Goal: Information Seeking & Learning: Learn about a topic

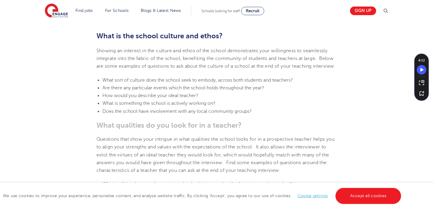
scroll to position [251, 0]
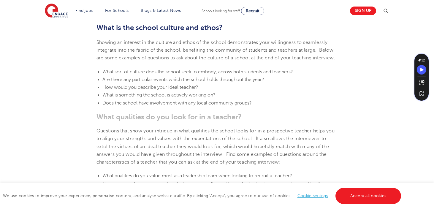
click at [142, 82] on span "Are there any particular events which the school holds throughout the year?" at bounding box center [183, 79] width 162 height 5
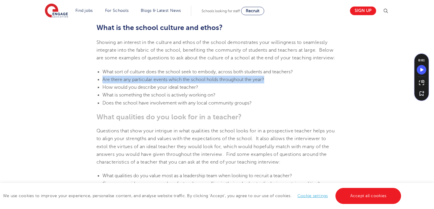
click at [142, 82] on span "Are there any particular events which the school holds throughout the year?" at bounding box center [183, 79] width 162 height 5
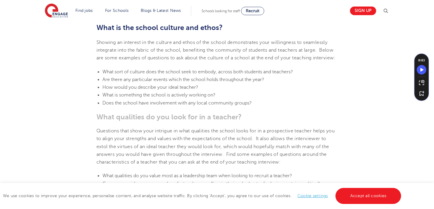
click at [158, 107] on li "Does the school have involvement with any local community groups?" at bounding box center [219, 103] width 235 height 8
click at [154, 98] on span "What is something the school is actively working on?" at bounding box center [158, 94] width 113 height 5
click at [154, 91] on li "How would you describe your ideal teacher?" at bounding box center [219, 87] width 235 height 8
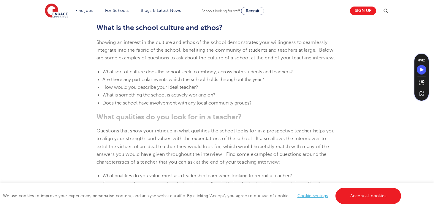
click at [154, 99] on li "What is something the school is actively working on?" at bounding box center [219, 95] width 235 height 8
click at [157, 106] on span "Does the school have involvement with any local community groups?" at bounding box center [176, 102] width 149 height 5
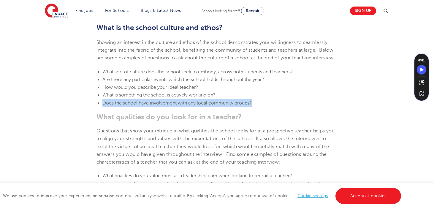
click at [157, 106] on span "Does the school have involvement with any local community groups?" at bounding box center [176, 102] width 149 height 5
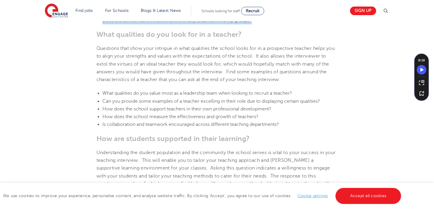
scroll to position [338, 0]
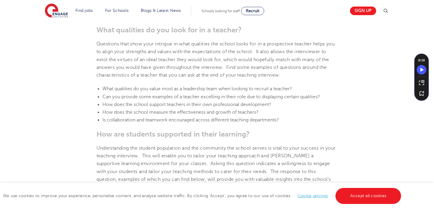
click at [161, 91] on span "What qualities do you value most as a leadership team when looking to recruit a…" at bounding box center [196, 88] width 189 height 5
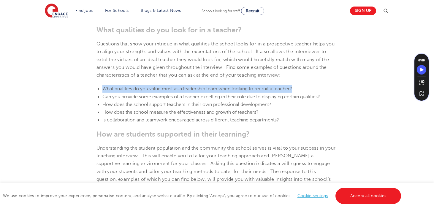
click at [161, 91] on span "What qualities do you value most as a leadership team when looking to recruit a…" at bounding box center [196, 88] width 189 height 5
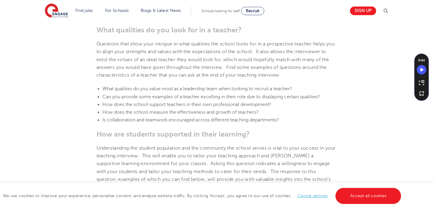
click at [174, 101] on li "Can you provide some examples of a teacher excelling in their role due to displ…" at bounding box center [219, 97] width 235 height 8
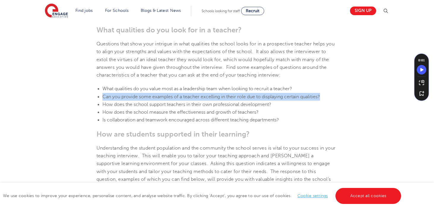
click at [174, 101] on li "Can you provide some examples of a teacher excelling in their role due to displ…" at bounding box center [219, 97] width 235 height 8
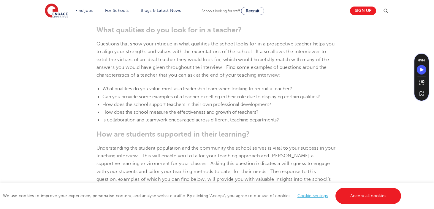
click at [128, 107] on span "How does the school support teachers in their own professional development?" at bounding box center [186, 104] width 169 height 5
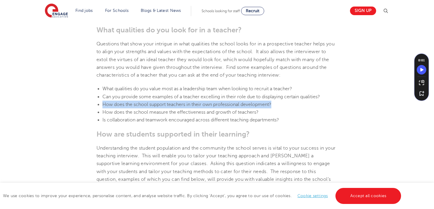
click at [128, 107] on span "How does the school support teachers in their own professional development?" at bounding box center [186, 104] width 169 height 5
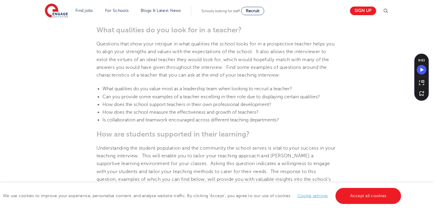
click at [140, 115] on span "How does the school measure the effectiveness and growth of teachers?" at bounding box center [180, 111] width 156 height 5
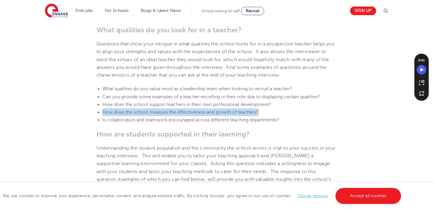
click at [140, 115] on span "How does the school measure the effectiveness and growth of teachers?" at bounding box center [180, 111] width 156 height 5
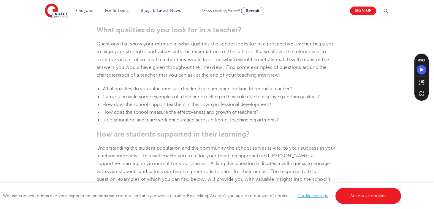
click at [144, 122] on span "Is collaboration and teamwork encouraged across different teaching departments?" at bounding box center [190, 119] width 176 height 5
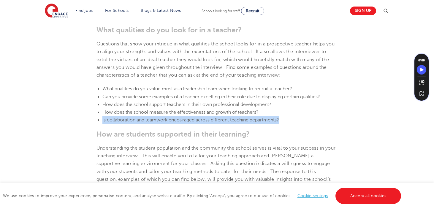
click at [144, 122] on span "Is collaboration and teamwork encouraged across different teaching departments?" at bounding box center [190, 119] width 176 height 5
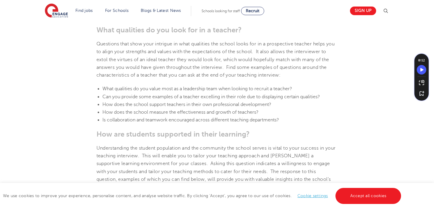
click at [157, 99] on span "Can you provide some examples of a teacher excelling in their role due to displ…" at bounding box center [210, 96] width 217 height 5
click at [161, 100] on li "Can you provide some examples of a teacher excelling in their role due to displ…" at bounding box center [219, 97] width 235 height 8
click at [161, 91] on span "What qualities do you value most as a leadership team when looking to recruit a…" at bounding box center [196, 88] width 189 height 5
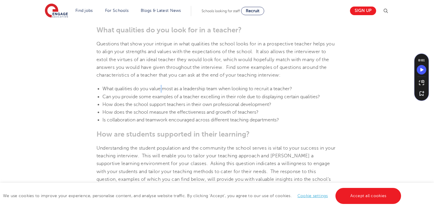
click at [161, 91] on span "What qualities do you value most as a leadership team when looking to recruit a…" at bounding box center [196, 88] width 189 height 5
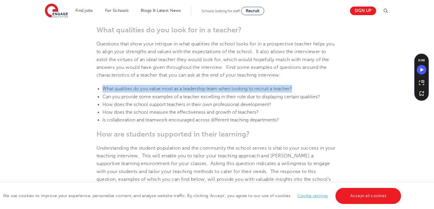
click at [161, 91] on span "What qualities do you value most as a leadership team when looking to recruit a…" at bounding box center [196, 88] width 189 height 5
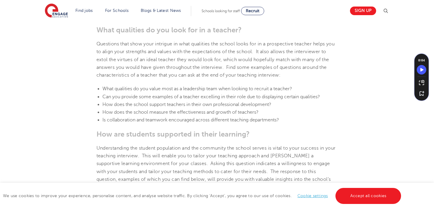
click at [181, 115] on span "How does the school measure the effectiveness and growth of teachers?" at bounding box center [180, 111] width 156 height 5
click at [173, 116] on li "How does the school measure the effectiveness and growth of teachers?" at bounding box center [219, 112] width 235 height 8
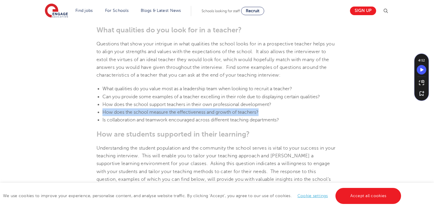
click at [173, 116] on li "How does the school measure the effectiveness and growth of teachers?" at bounding box center [219, 112] width 235 height 8
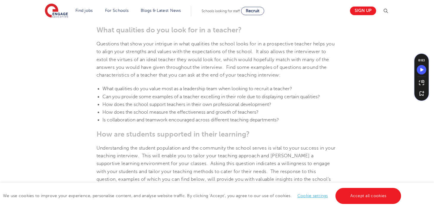
click at [167, 107] on span "How does the school support teachers in their own professional development?" at bounding box center [186, 104] width 169 height 5
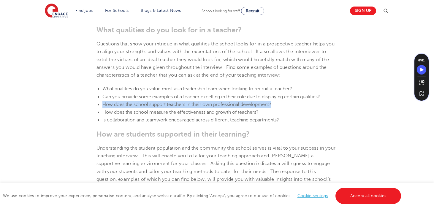
click at [167, 107] on span "How does the school support teachers in their own professional development?" at bounding box center [186, 104] width 169 height 5
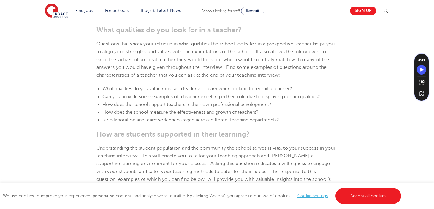
click at [189, 115] on span "How does the school measure the effectiveness and growth of teachers?" at bounding box center [180, 111] width 156 height 5
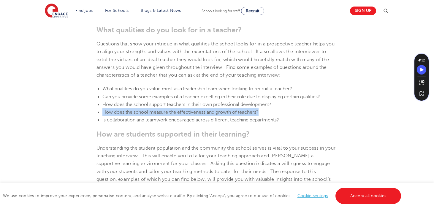
click at [189, 115] on span "How does the school measure the effectiveness and growth of teachers?" at bounding box center [180, 111] width 156 height 5
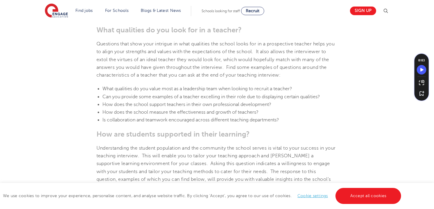
click at [226, 107] on span "How does the school support teachers in their own professional development?" at bounding box center [186, 104] width 169 height 5
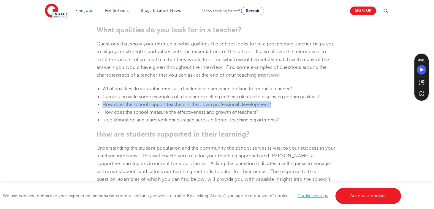
click at [226, 107] on span "How does the school support teachers in their own professional development?" at bounding box center [186, 104] width 169 height 5
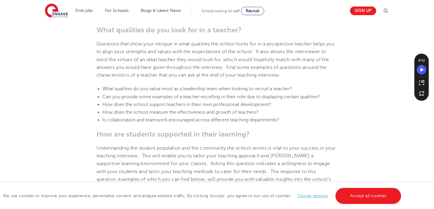
scroll to position [352, 0]
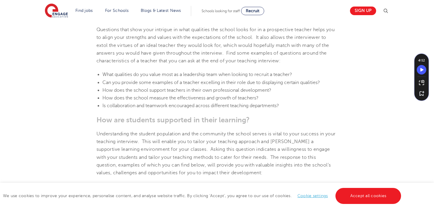
click at [174, 93] on span "How does the school support teachers in their own professional development?" at bounding box center [186, 89] width 169 height 5
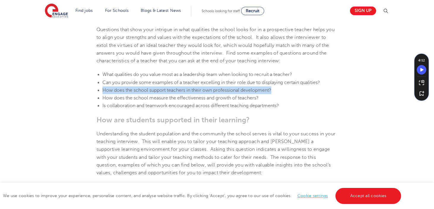
click at [174, 93] on span "How does the school support teachers in their own professional development?" at bounding box center [186, 89] width 169 height 5
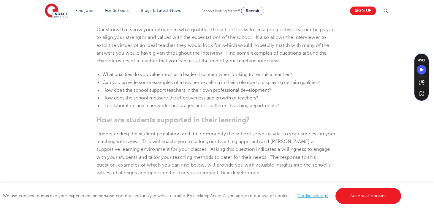
click at [197, 101] on span "How does the school measure the effectiveness and growth of teachers?" at bounding box center [180, 97] width 156 height 5
click at [173, 93] on span "How does the school support teachers in their own professional development?" at bounding box center [186, 89] width 169 height 5
click at [171, 85] on span "Can you provide some examples of a teacher excelling in their role due to displ…" at bounding box center [210, 82] width 217 height 5
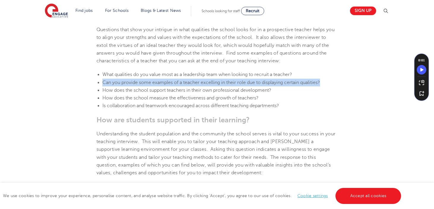
click at [171, 85] on span "Can you provide some examples of a teacher excelling in their role due to displ…" at bounding box center [210, 82] width 217 height 5
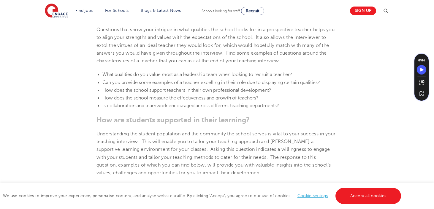
click at [171, 77] on span "What qualities do you value most as a leadership team when looking to recruit a…" at bounding box center [196, 74] width 189 height 5
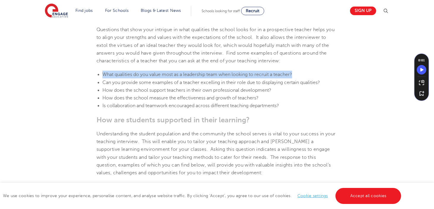
click at [171, 77] on span "What qualities do you value most as a leadership team when looking to recruit a…" at bounding box center [196, 74] width 189 height 5
drag, startPoint x: 171, startPoint y: 83, endPoint x: 168, endPoint y: 84, distance: 3.4
click at [170, 77] on span "What qualities do you value most as a leadership team when looking to recruit a…" at bounding box center [196, 74] width 189 height 5
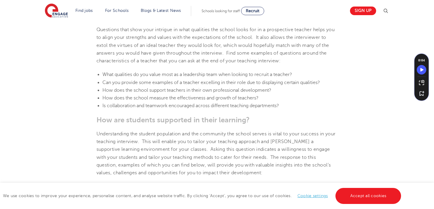
click at [164, 108] on span "Is collaboration and teamwork encouraged across different teaching departments?" at bounding box center [190, 105] width 176 height 5
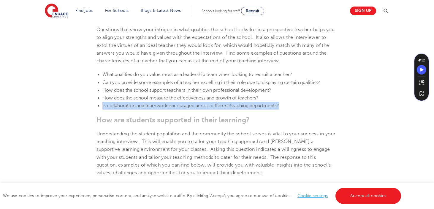
click at [164, 108] on span "Is collaboration and teamwork encouraged across different teaching departments?" at bounding box center [190, 105] width 176 height 5
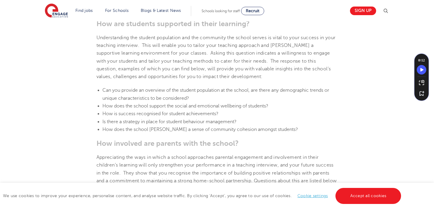
scroll to position [450, 0]
click at [173, 98] on span "Can you provide an overview of the student population at the school, are there …" at bounding box center [215, 92] width 227 height 13
click at [164, 95] on span "Can you provide an overview of the student population at the school, are there …" at bounding box center [215, 92] width 227 height 13
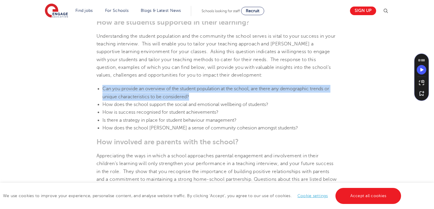
click at [164, 95] on span "Can you provide an overview of the student population at the school, are there …" at bounding box center [215, 92] width 227 height 13
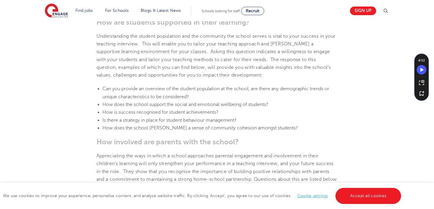
click at [177, 115] on span "How is success recognised for student achievements?" at bounding box center [160, 111] width 116 height 5
click at [163, 107] on span "How does the school support the social and emotional wellbeing of students?" at bounding box center [185, 104] width 166 height 5
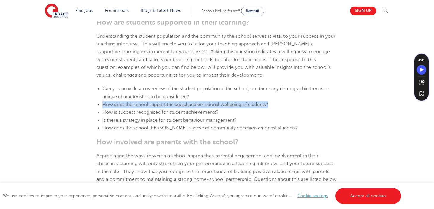
click at [163, 107] on span "How does the school support the social and emotional wellbeing of students?" at bounding box center [185, 104] width 166 height 5
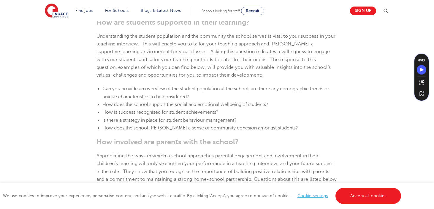
click at [206, 115] on span "How is success recognised for student achievements?" at bounding box center [160, 111] width 116 height 5
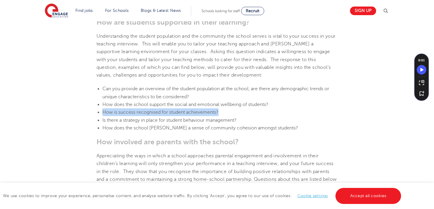
click at [206, 115] on span "How is success recognised for student achievements?" at bounding box center [160, 111] width 116 height 5
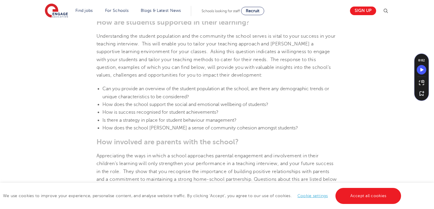
click at [209, 123] on span "Is there a strategy in place for student behaviour management?" at bounding box center [169, 119] width 134 height 5
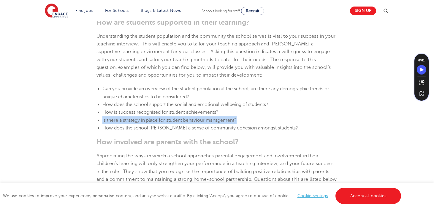
click at [209, 123] on span "Is there a strategy in place for student behaviour management?" at bounding box center [169, 119] width 134 height 5
click at [146, 123] on span "Is there a strategy in place for student behaviour management?" at bounding box center [169, 119] width 134 height 5
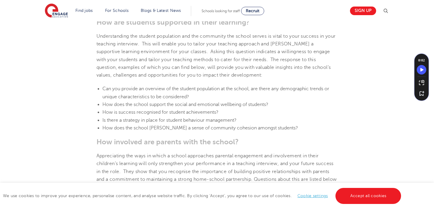
click at [146, 123] on span "Is there a strategy in place for student behaviour management?" at bounding box center [169, 119] width 134 height 5
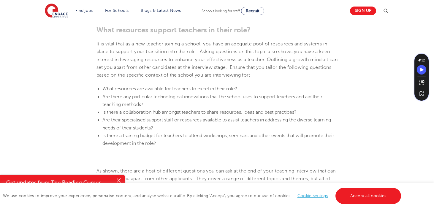
scroll to position [664, 0]
